Goal: Task Accomplishment & Management: Manage account settings

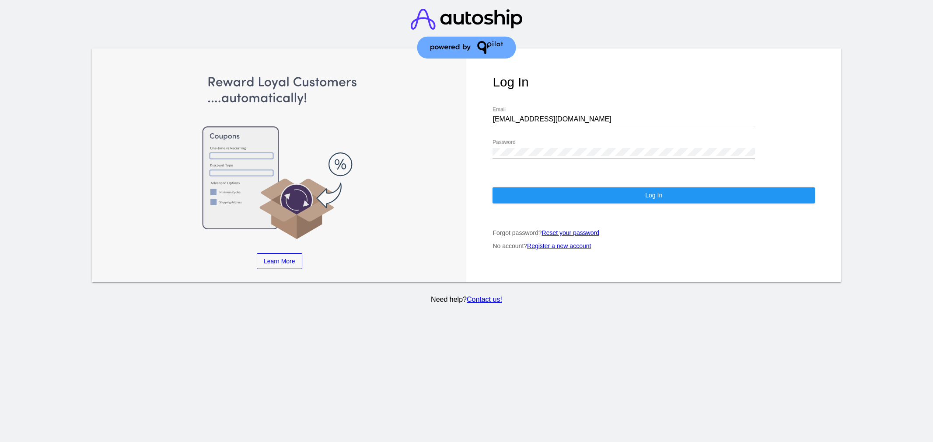
click at [601, 107] on div "CHLOE22@GMAIL.COM Email" at bounding box center [623, 117] width 262 height 20
click at [570, 139] on div "Password" at bounding box center [623, 149] width 262 height 20
click at [544, 115] on input "CHLOE22@GMAIL.COM" at bounding box center [623, 119] width 262 height 8
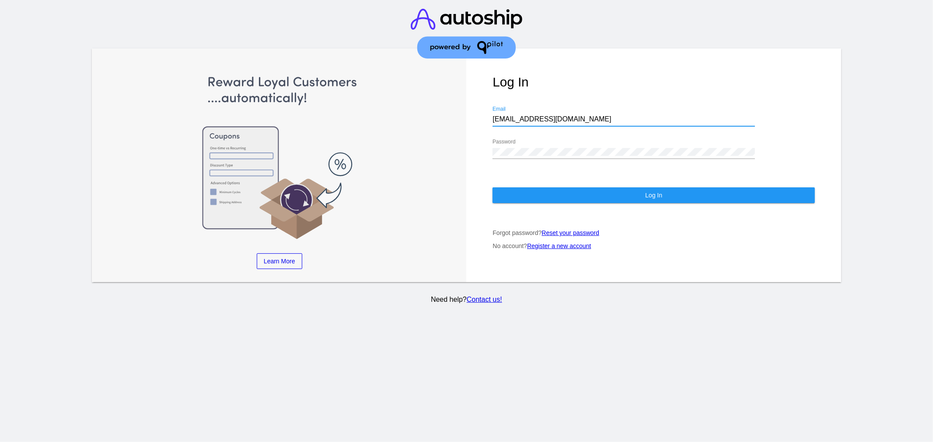
click at [544, 115] on input "CHLOE22@GMAIL.COM" at bounding box center [623, 119] width 262 height 8
click at [544, 115] on input "s" at bounding box center [623, 119] width 262 height 8
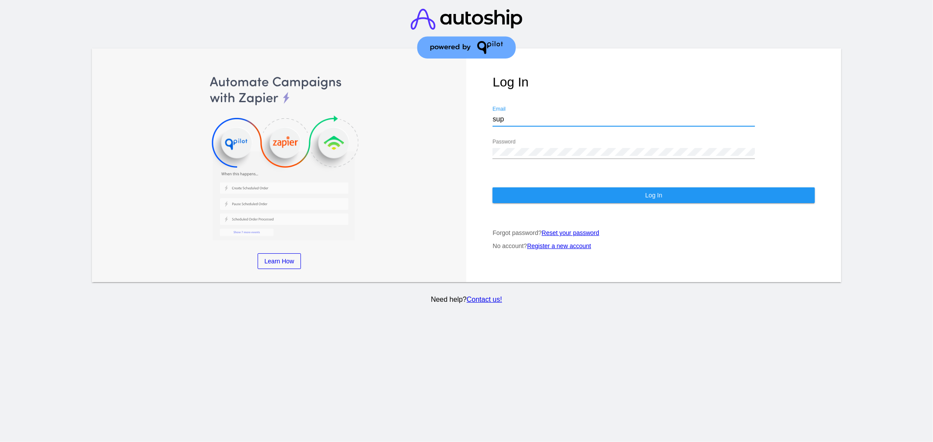
type input "support@patternsinthecloud.com"
click at [583, 192] on button "Log In" at bounding box center [653, 196] width 322 height 16
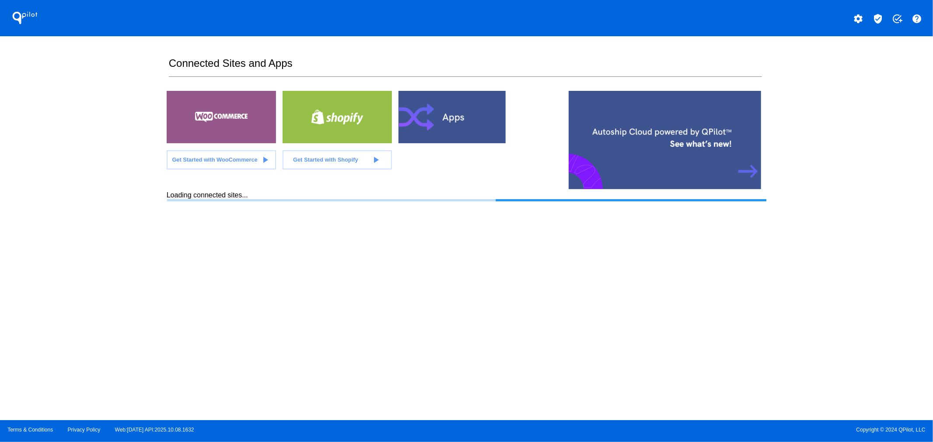
click at [878, 15] on mat-icon "verified_user" at bounding box center [877, 19] width 10 height 10
